Goal: Task Accomplishment & Management: Use online tool/utility

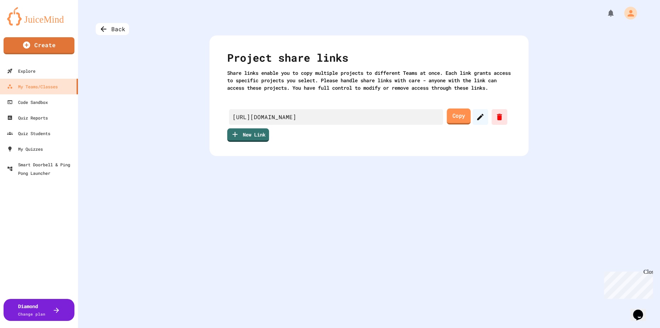
click at [453, 124] on link "Copy" at bounding box center [459, 116] width 24 height 16
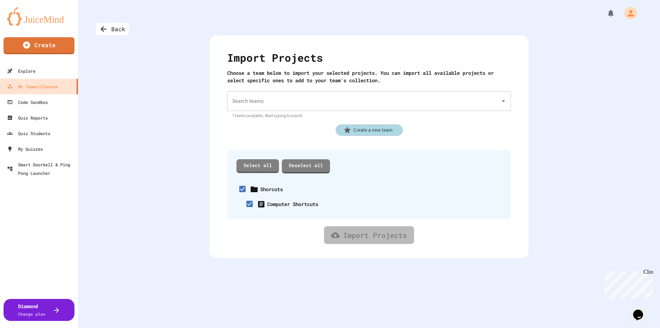
click at [358, 93] on div "Search teams" at bounding box center [369, 101] width 284 height 20
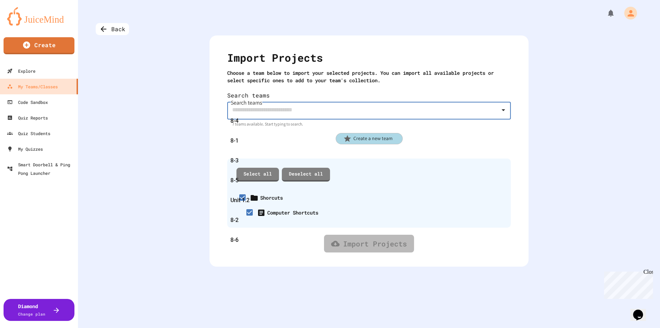
scroll to position [13, 0]
click at [267, 211] on div "8-2" at bounding box center [367, 220] width 284 height 20
type input "***"
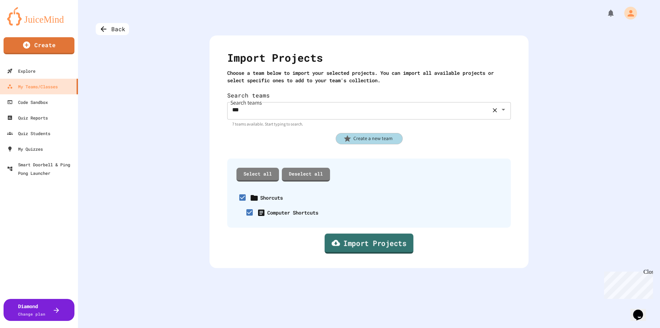
click at [379, 236] on link "Import Projects" at bounding box center [369, 244] width 89 height 20
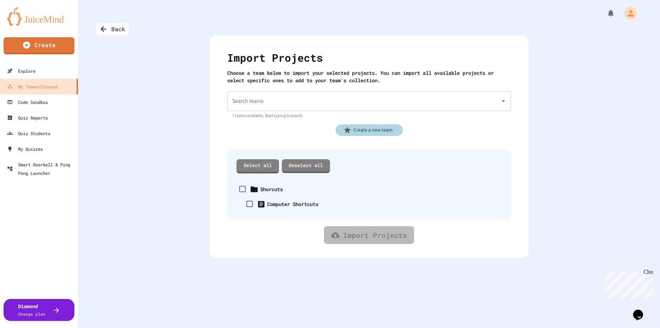
click at [257, 190] on div "Shorcuts" at bounding box center [259, 188] width 48 height 15
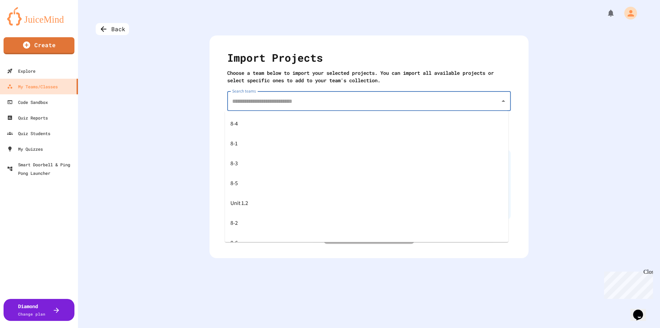
click at [260, 103] on input "Search teams" at bounding box center [363, 100] width 267 height 13
click at [270, 230] on div "8-6" at bounding box center [367, 230] width 284 height 20
type input "***"
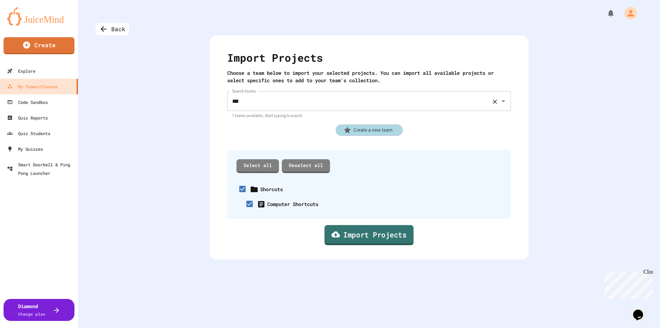
click at [365, 235] on link "Import Projects" at bounding box center [368, 235] width 89 height 20
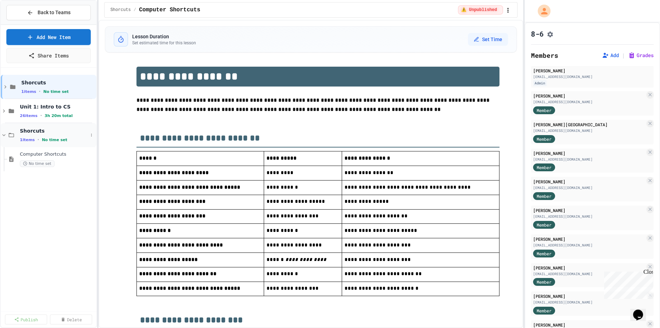
click at [3, 134] on icon at bounding box center [3, 135] width 3 height 2
click at [31, 89] on span "1 items" at bounding box center [28, 91] width 15 height 5
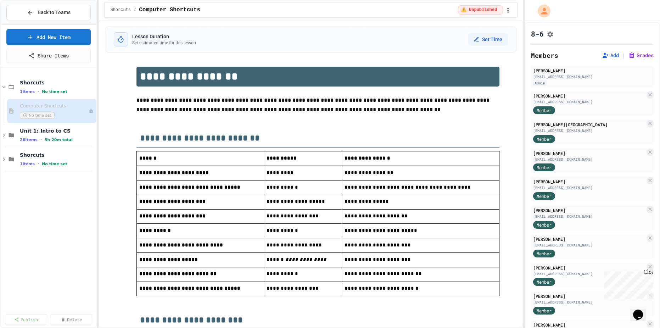
click at [31, 89] on span "1 items" at bounding box center [27, 91] width 15 height 5
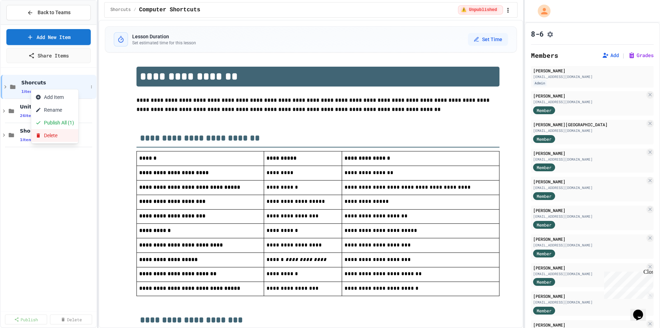
click at [68, 141] on button "Delete" at bounding box center [54, 135] width 47 height 13
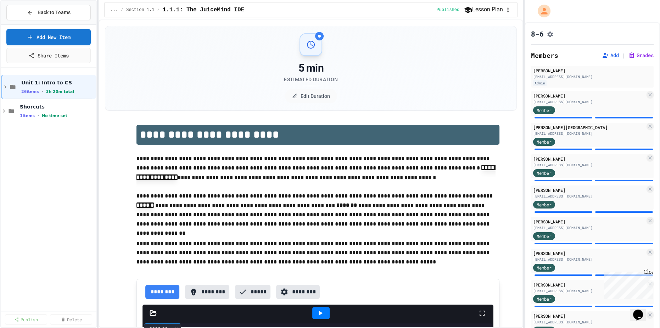
scroll to position [264, 0]
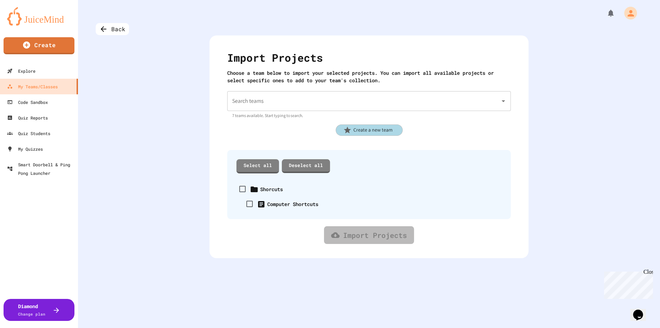
click at [265, 188] on div "Shorcuts" at bounding box center [271, 188] width 23 height 7
click at [259, 94] on input "Search teams" at bounding box center [363, 100] width 267 height 13
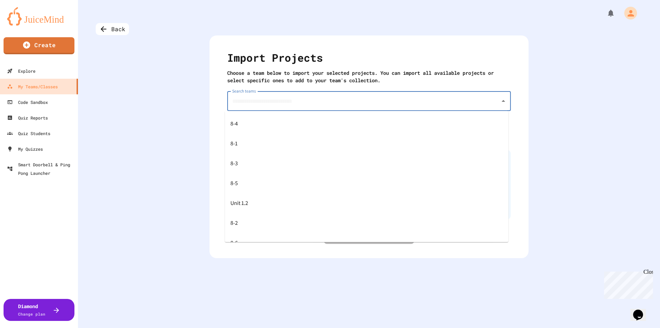
scroll to position [13, 0]
click at [273, 170] on div "8-5" at bounding box center [367, 170] width 284 height 20
type input "***"
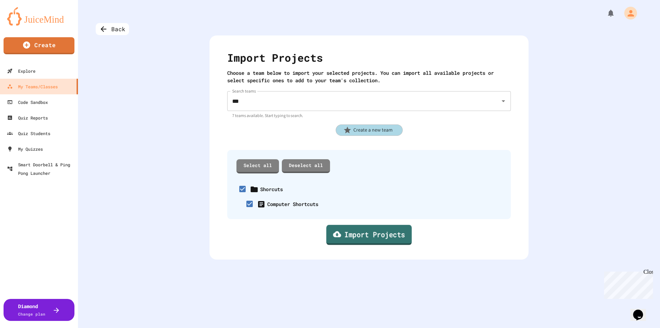
click at [380, 243] on link "Import Projects" at bounding box center [368, 235] width 85 height 20
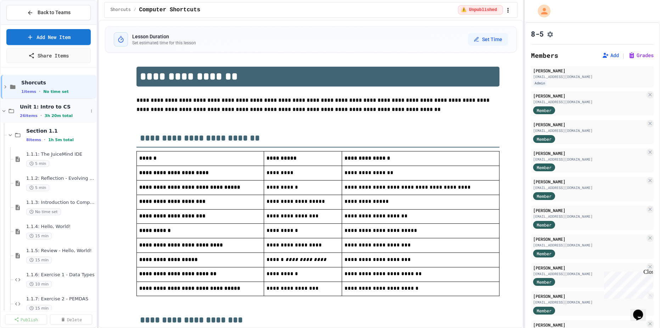
click at [16, 113] on div "Unit 1: Intro to CS 26 items • 3h 20m total" at bounding box center [49, 111] width 96 height 24
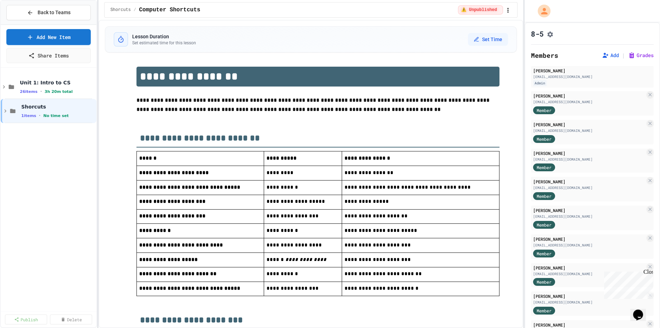
click at [61, 164] on div "Unit 1: Intro to CS 26 items • 3h 20m total Shorcuts 1 items • No time set" at bounding box center [49, 190] width 96 height 239
click at [57, 13] on span "Back to Teams" at bounding box center [54, 12] width 33 height 7
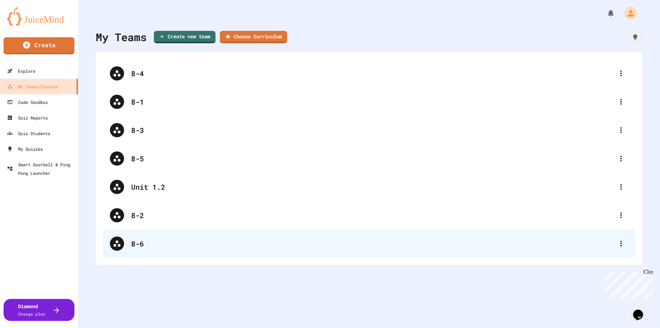
click at [166, 243] on div "8-6" at bounding box center [372, 243] width 483 height 11
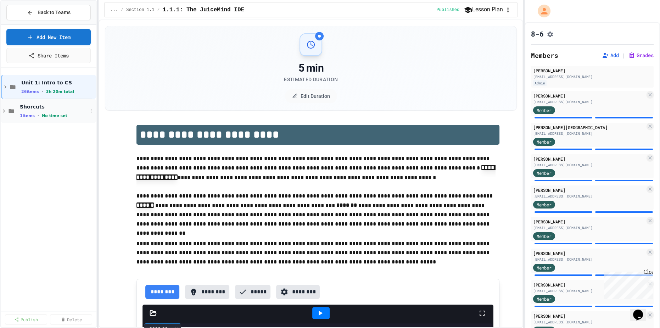
scroll to position [264, 0]
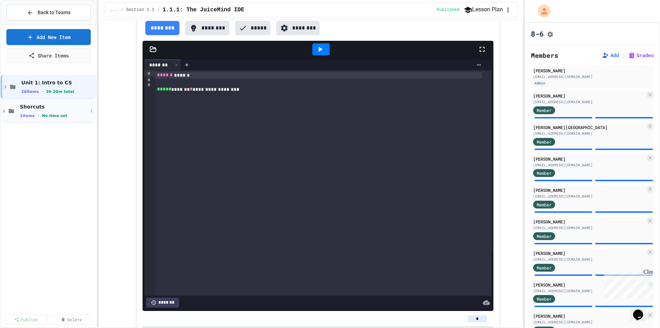
click at [65, 112] on div "Shorcuts 1 items • No time set" at bounding box center [54, 111] width 68 height 15
click at [59, 137] on div "No time set" at bounding box center [54, 139] width 68 height 7
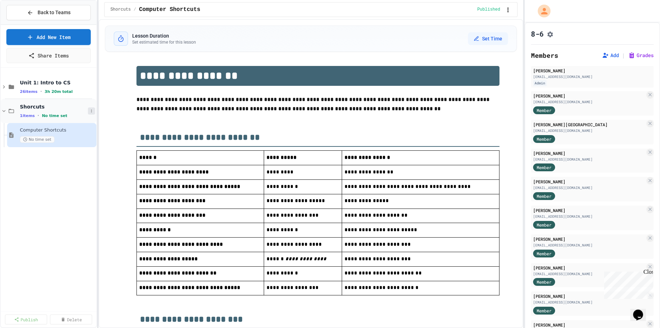
click at [91, 111] on icon at bounding box center [91, 111] width 4 height 4
click at [22, 179] on div at bounding box center [330, 164] width 660 height 328
click at [37, 101] on div "Shorcuts 1 items • No time set" at bounding box center [49, 111] width 96 height 24
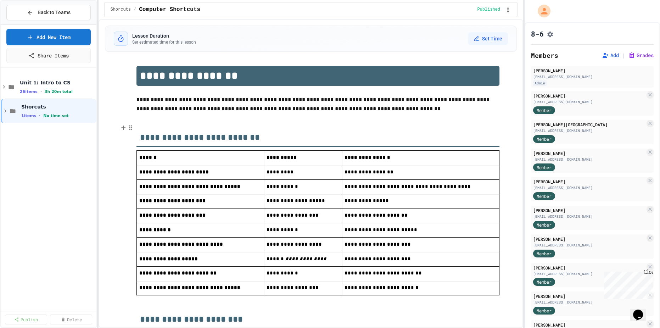
click at [160, 125] on h2 "**********" at bounding box center [317, 135] width 363 height 24
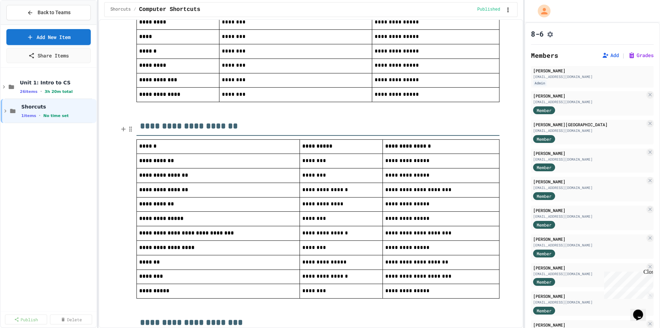
scroll to position [553, 0]
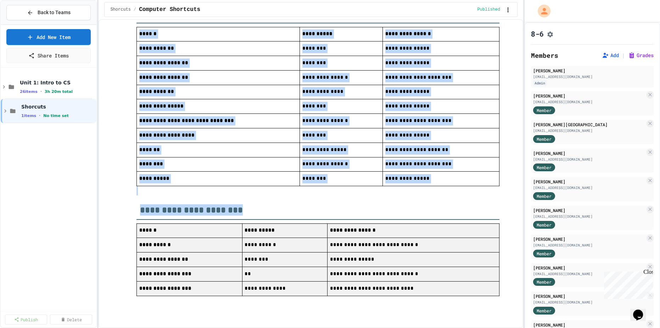
drag, startPoint x: 433, startPoint y: 290, endPoint x: 132, endPoint y: 89, distance: 362.4
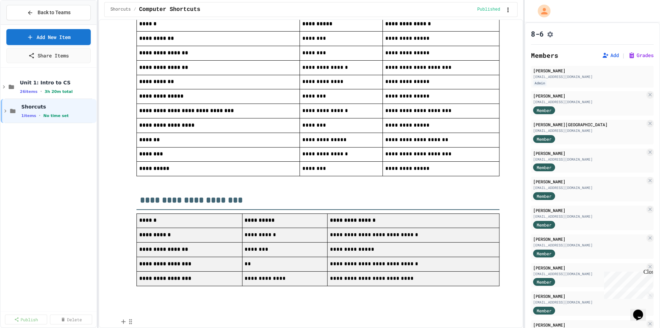
click at [155, 304] on p at bounding box center [317, 299] width 363 height 9
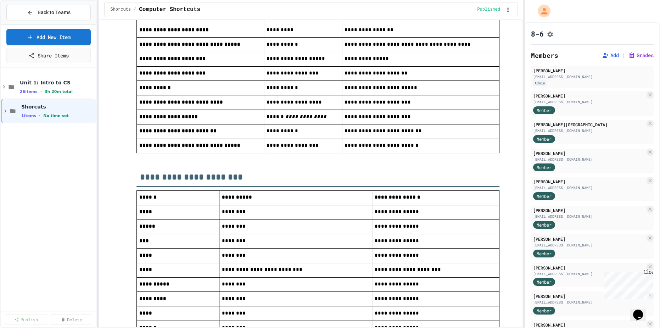
scroll to position [0, 0]
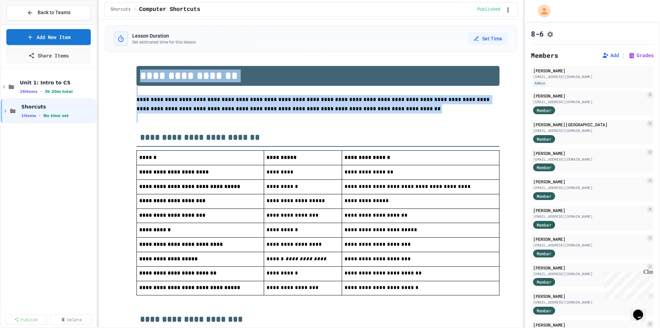
drag, startPoint x: 151, startPoint y: 310, endPoint x: 137, endPoint y: 137, distance: 173.6
click at [146, 122] on p at bounding box center [317, 117] width 363 height 9
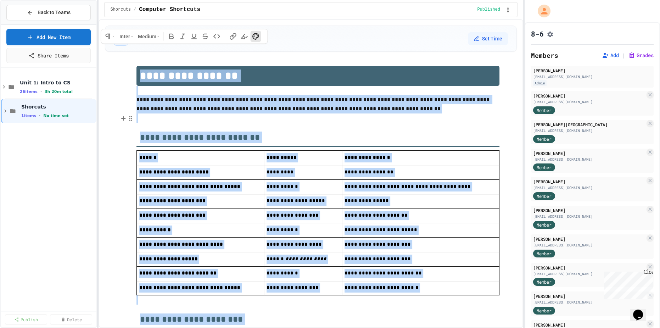
copy div "**********"
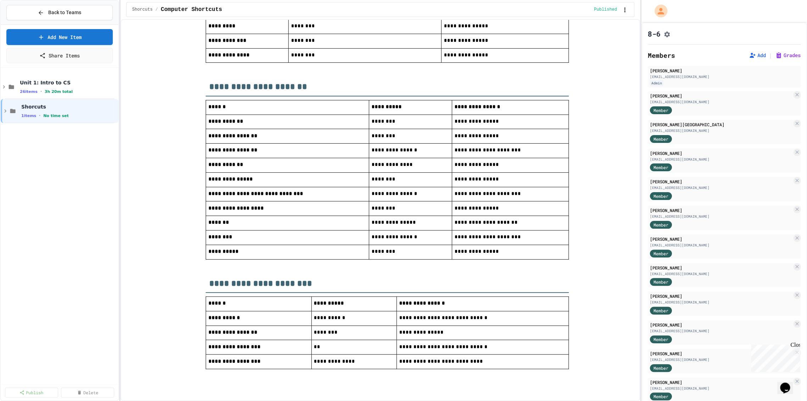
scroll to position [479, 0]
